Goal: Register for event/course

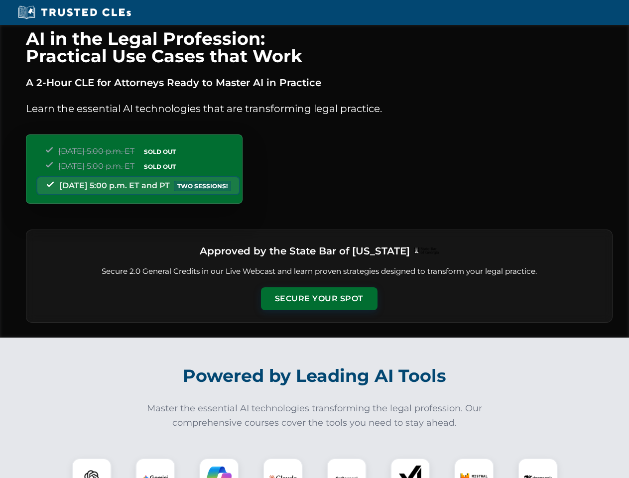
click at [319, 299] on button "Secure Your Spot" at bounding box center [319, 298] width 116 height 23
click at [92, 468] on img at bounding box center [91, 477] width 29 height 29
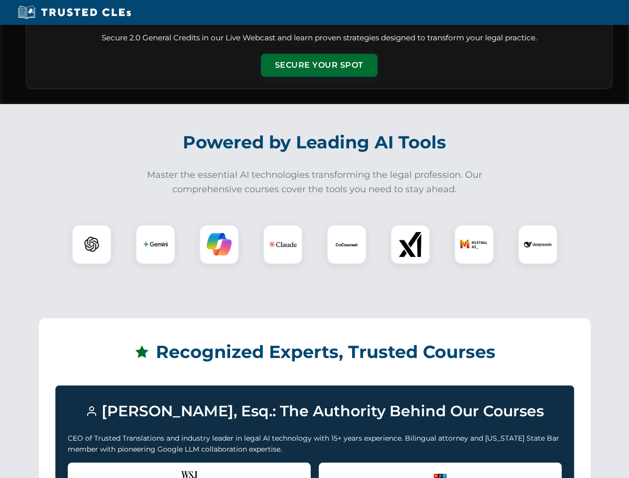
click at [155, 468] on div "Recognized by the WSJ [PERSON_NAME] was featured for his expertise in AI legal …" at bounding box center [189, 482] width 243 height 40
click at [219, 468] on div "Recognized by the WSJ [PERSON_NAME] was featured for his expertise in AI legal …" at bounding box center [189, 482] width 243 height 40
click at [283, 468] on div "Recognized by the WSJ [PERSON_NAME] was featured for his expertise in AI legal …" at bounding box center [189, 482] width 243 height 40
click at [346, 468] on div "Featured on NPR Recognized for thought leadership in legal AI applications" at bounding box center [440, 482] width 243 height 40
click at [410, 468] on div "Featured on NPR Recognized for thought leadership in legal AI applications" at bounding box center [440, 482] width 243 height 40
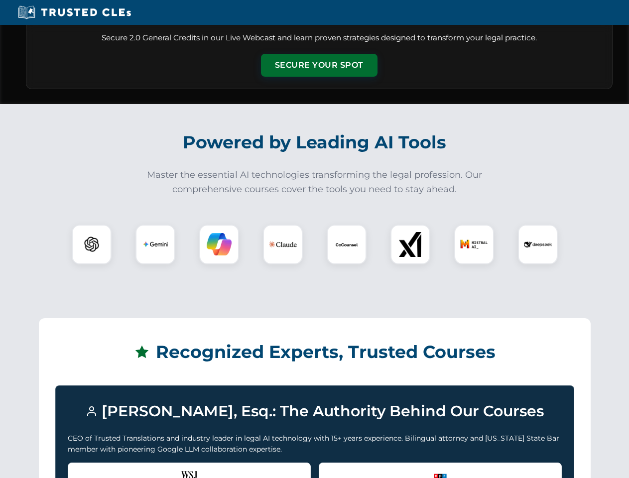
click at [474, 468] on div "Featured on NPR Recognized for thought leadership in legal AI applications" at bounding box center [440, 482] width 243 height 40
click at [538, 468] on div "Featured on NPR Recognized for thought leadership in legal AI applications" at bounding box center [440, 482] width 243 height 40
